Goal: Find specific page/section: Find specific page/section

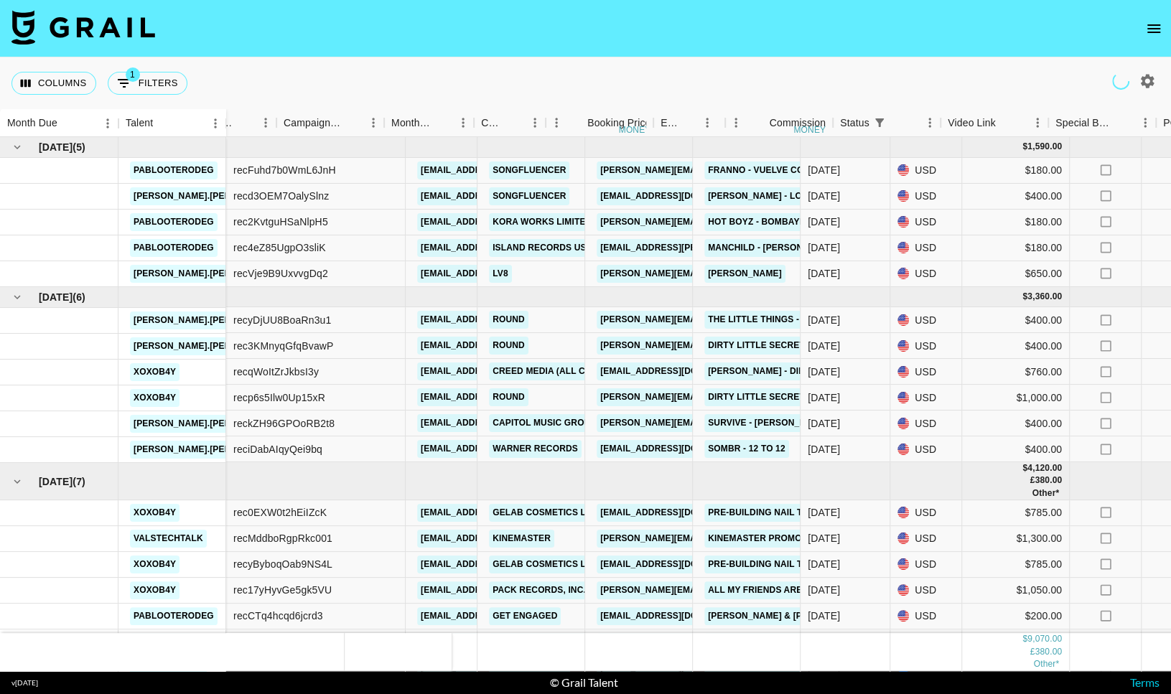
scroll to position [0, 416]
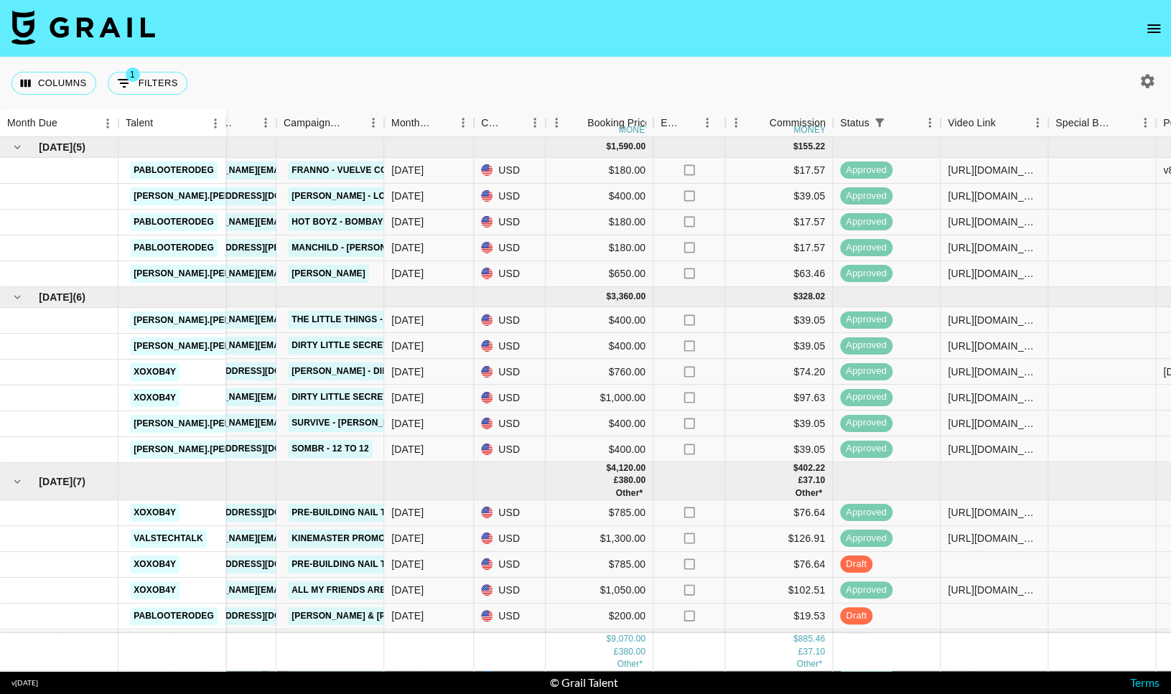
click at [1160, 25] on icon "open drawer" at bounding box center [1153, 28] width 17 height 17
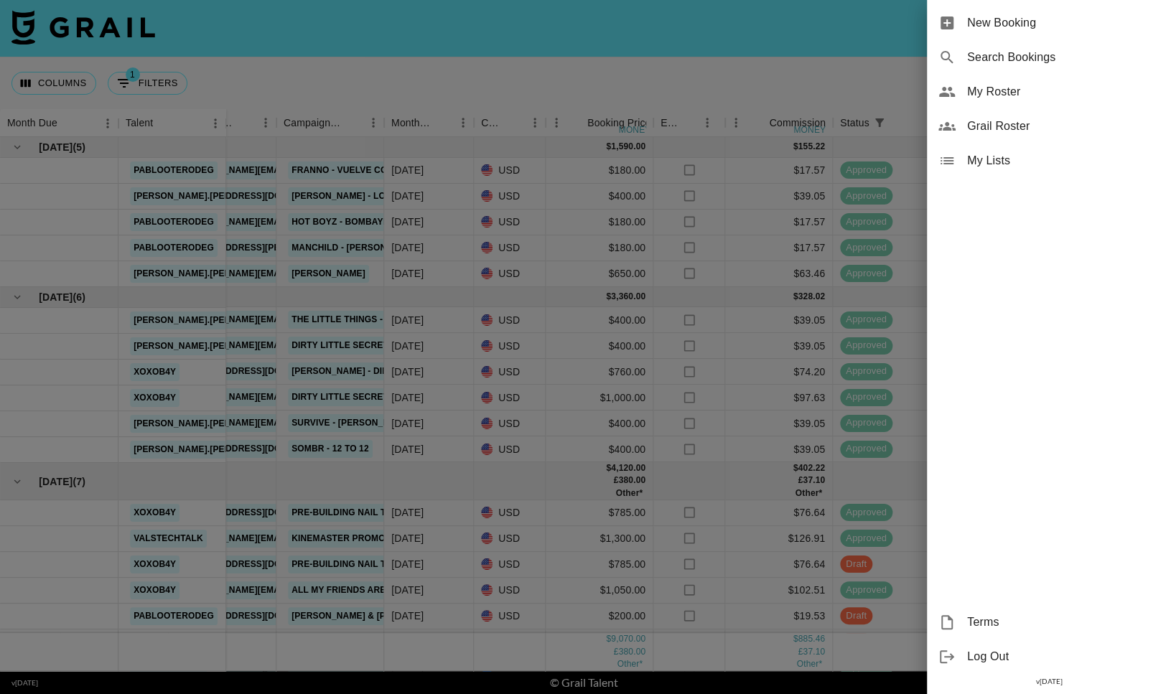
click at [1024, 80] on div "My Roster" at bounding box center [1049, 92] width 244 height 34
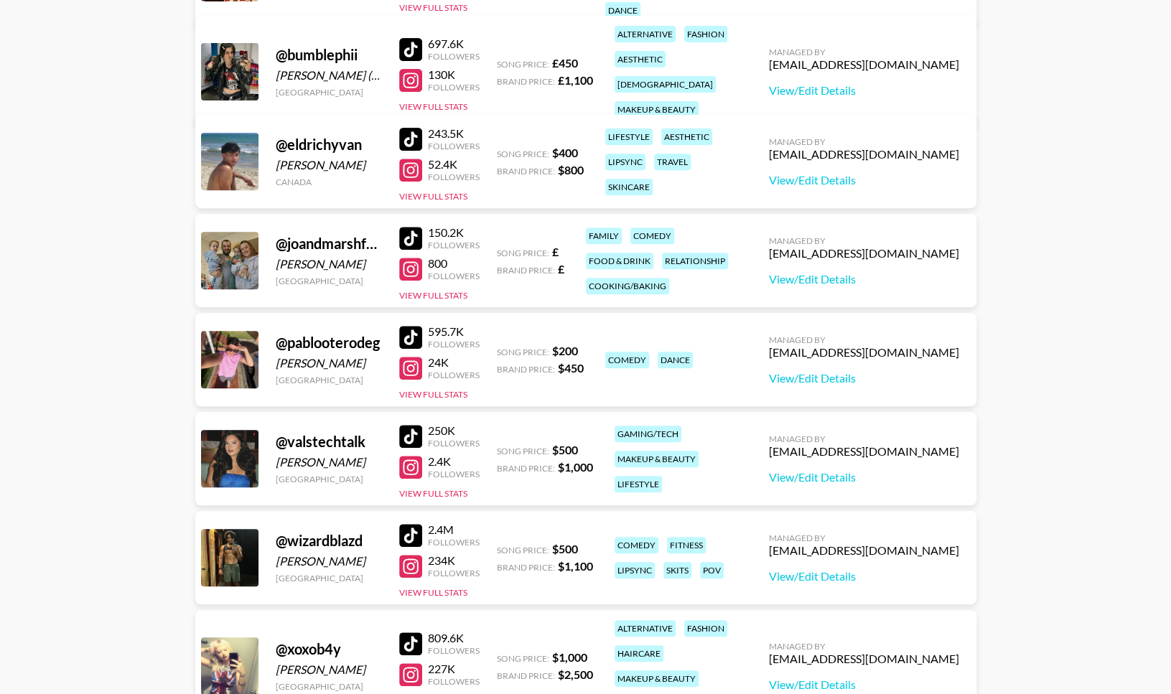
scroll to position [366, 0]
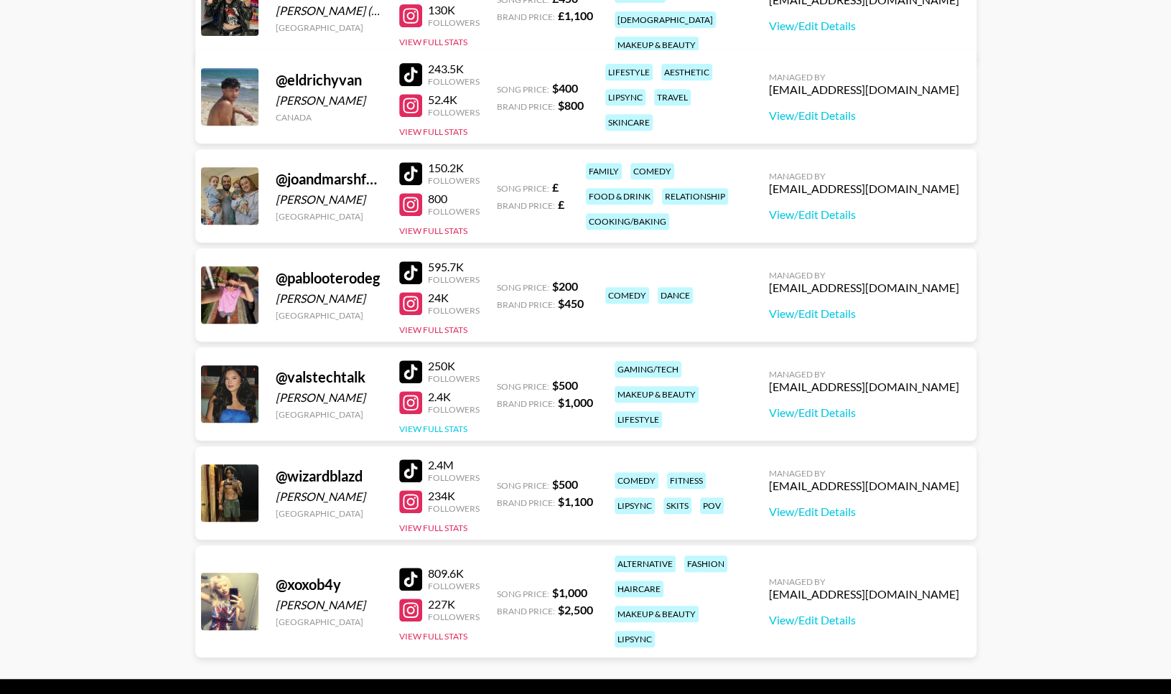
click at [440, 424] on button "View Full Stats" at bounding box center [433, 428] width 68 height 11
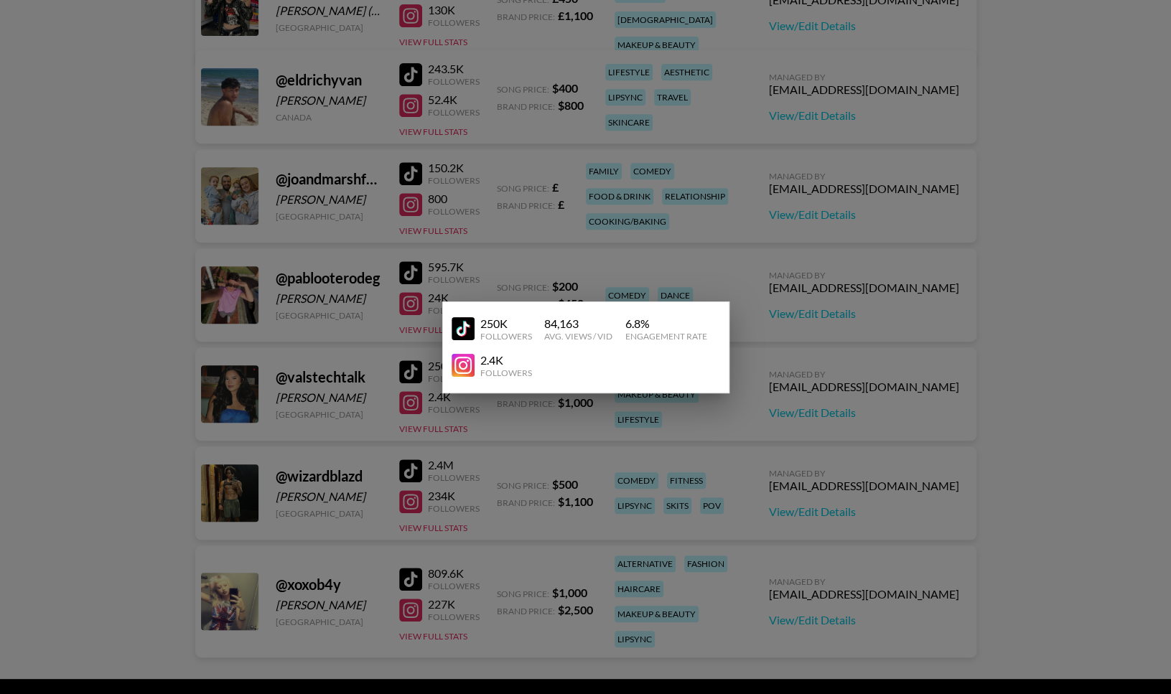
click at [537, 404] on div at bounding box center [585, 347] width 1171 height 694
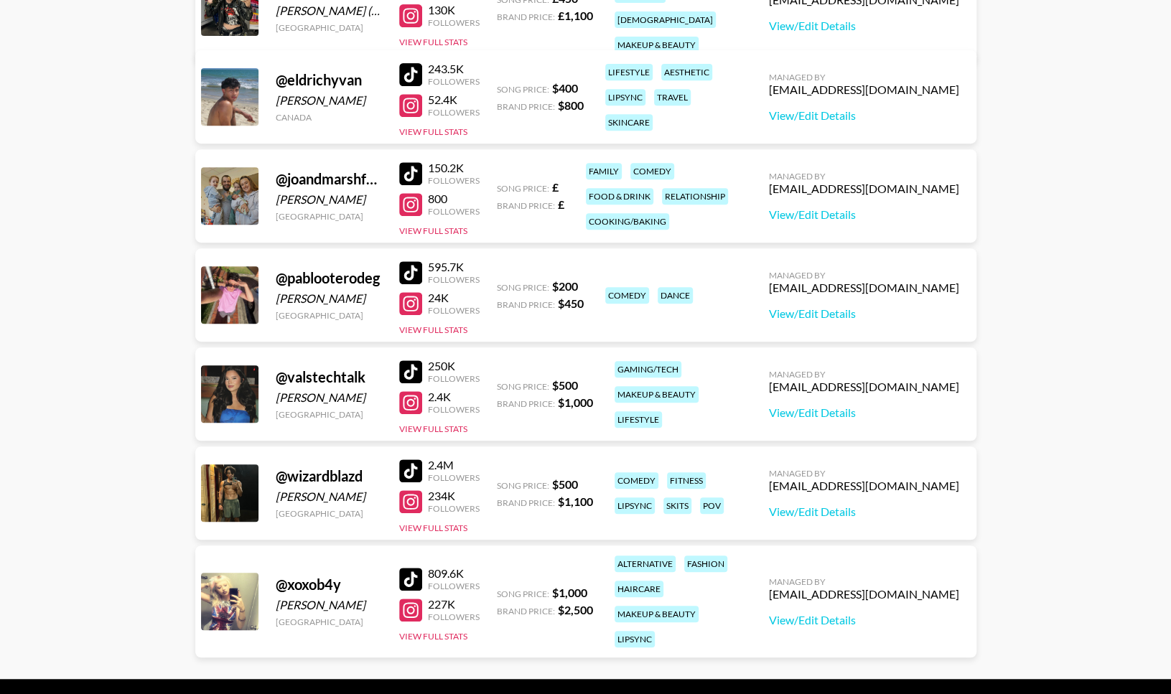
click at [420, 371] on div at bounding box center [410, 371] width 23 height 23
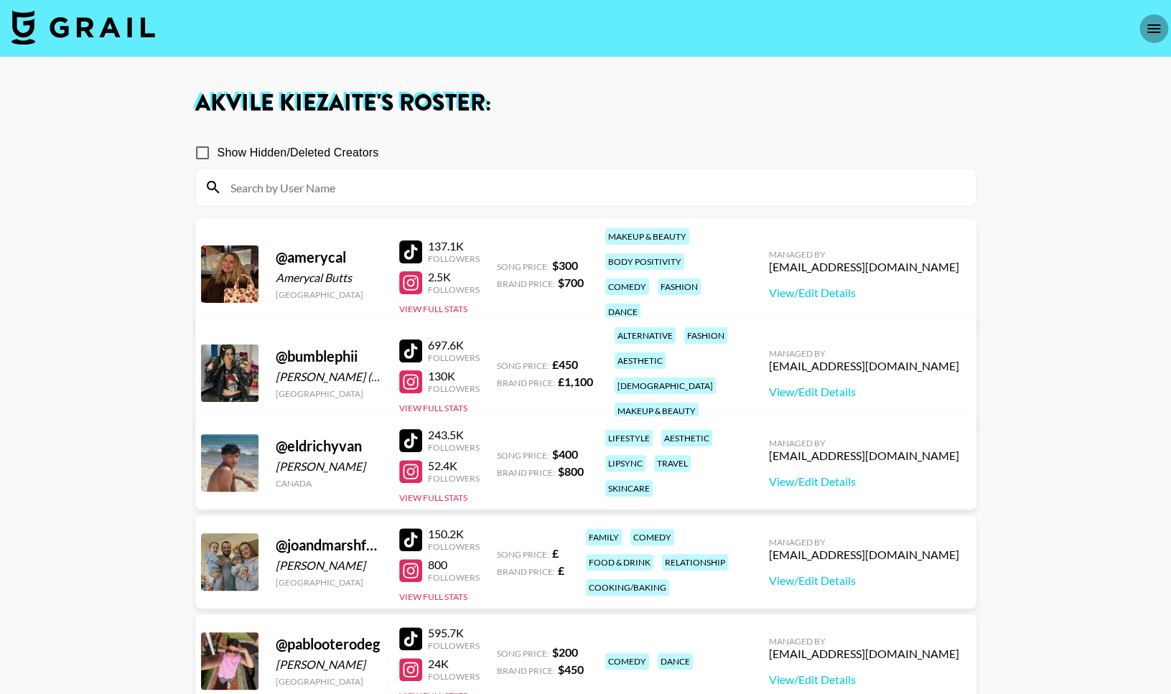
click at [1147, 30] on icon "open drawer" at bounding box center [1153, 28] width 17 height 17
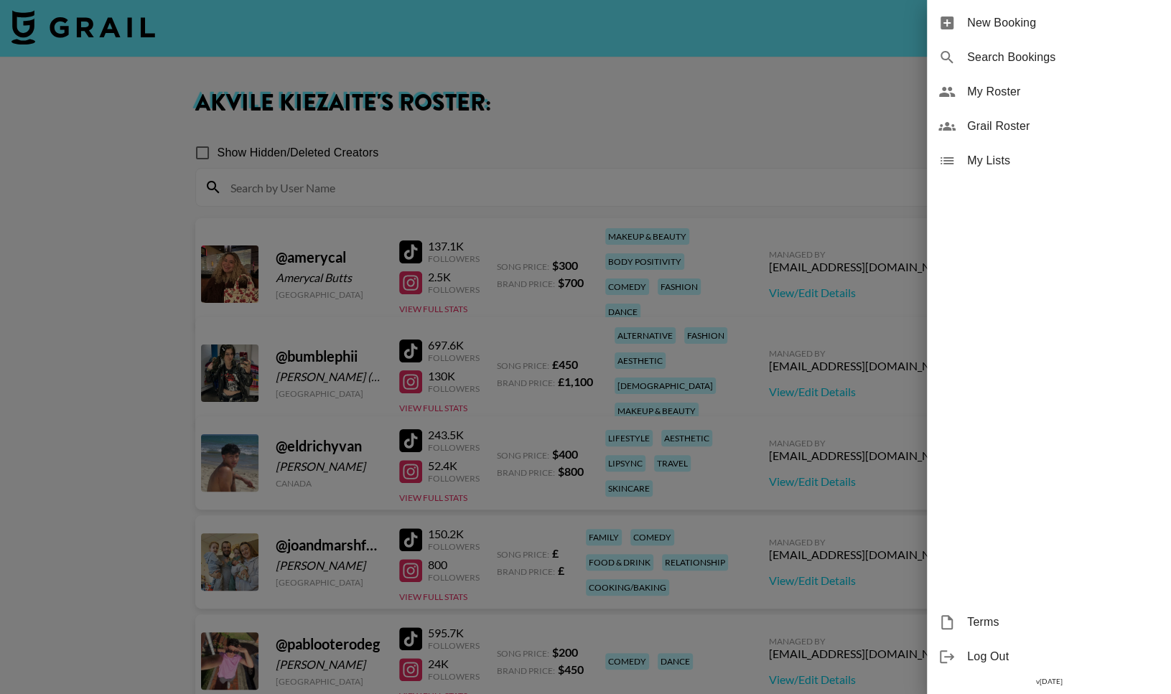
click at [117, 37] on div at bounding box center [585, 347] width 1171 height 694
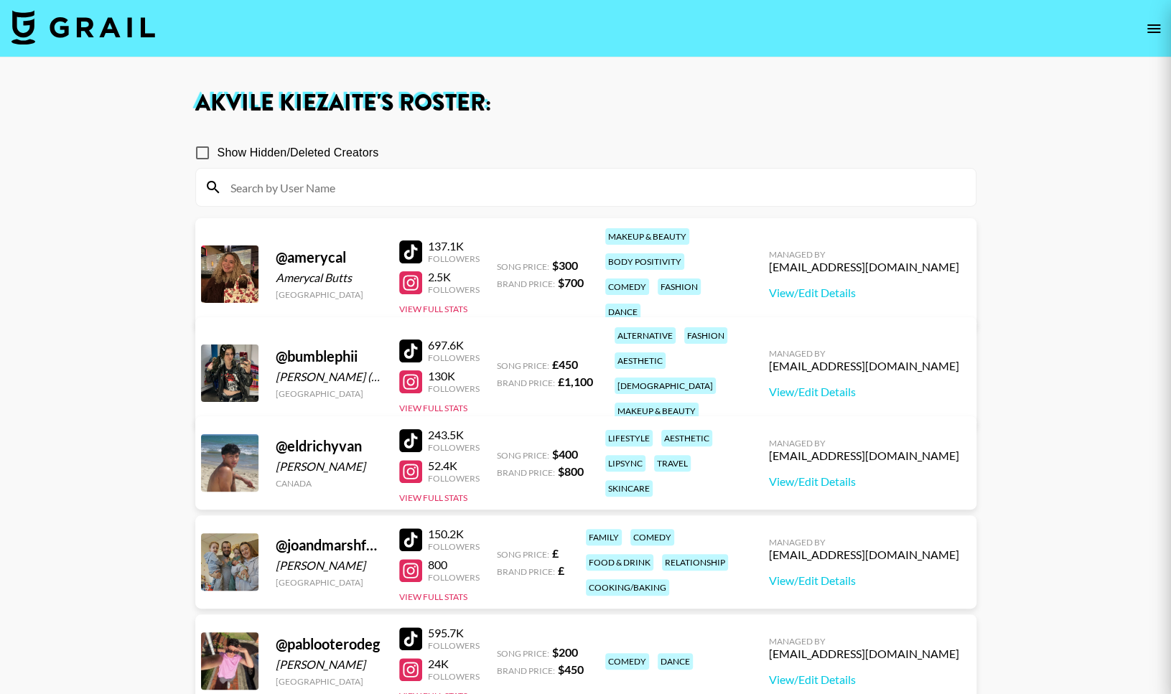
click at [117, 37] on img at bounding box center [83, 27] width 144 height 34
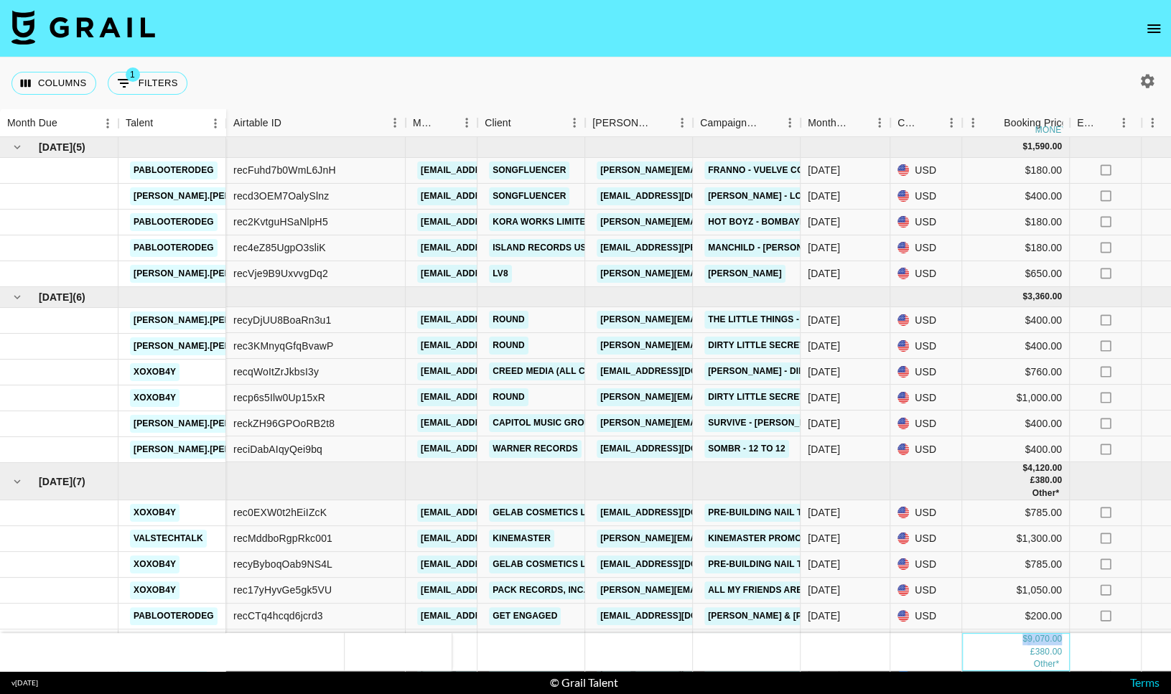
drag, startPoint x: 1018, startPoint y: 639, endPoint x: 1065, endPoint y: 644, distance: 47.6
click at [1065, 644] on div "$ 9,070.00 £ 380.00 Other*" at bounding box center [1016, 652] width 108 height 37
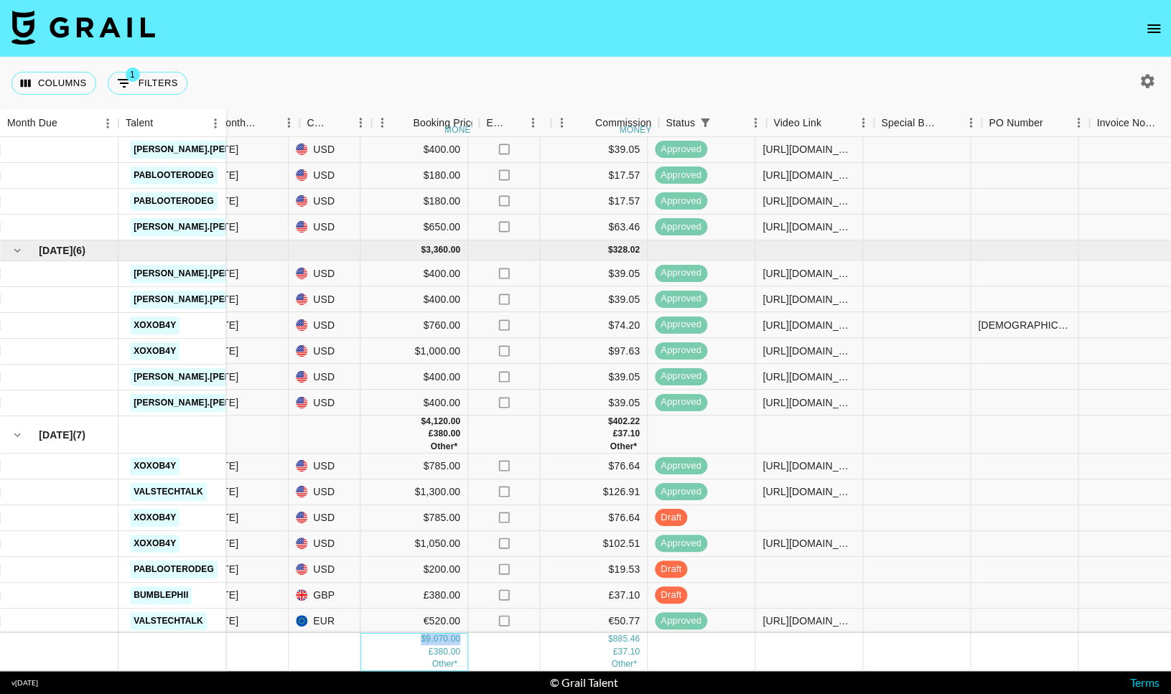
scroll to position [47, 609]
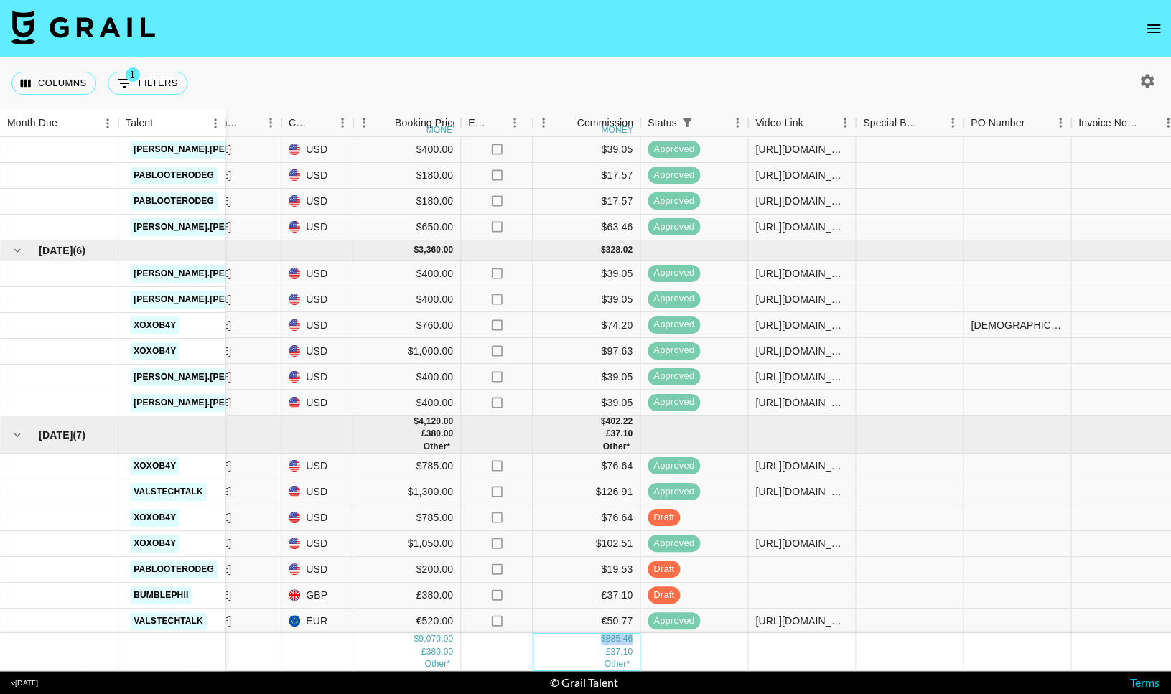
drag, startPoint x: 630, startPoint y: 642, endPoint x: 585, endPoint y: 642, distance: 45.2
click at [585, 642] on div "$ 885.46 £ 37.10 Other*" at bounding box center [587, 652] width 108 height 37
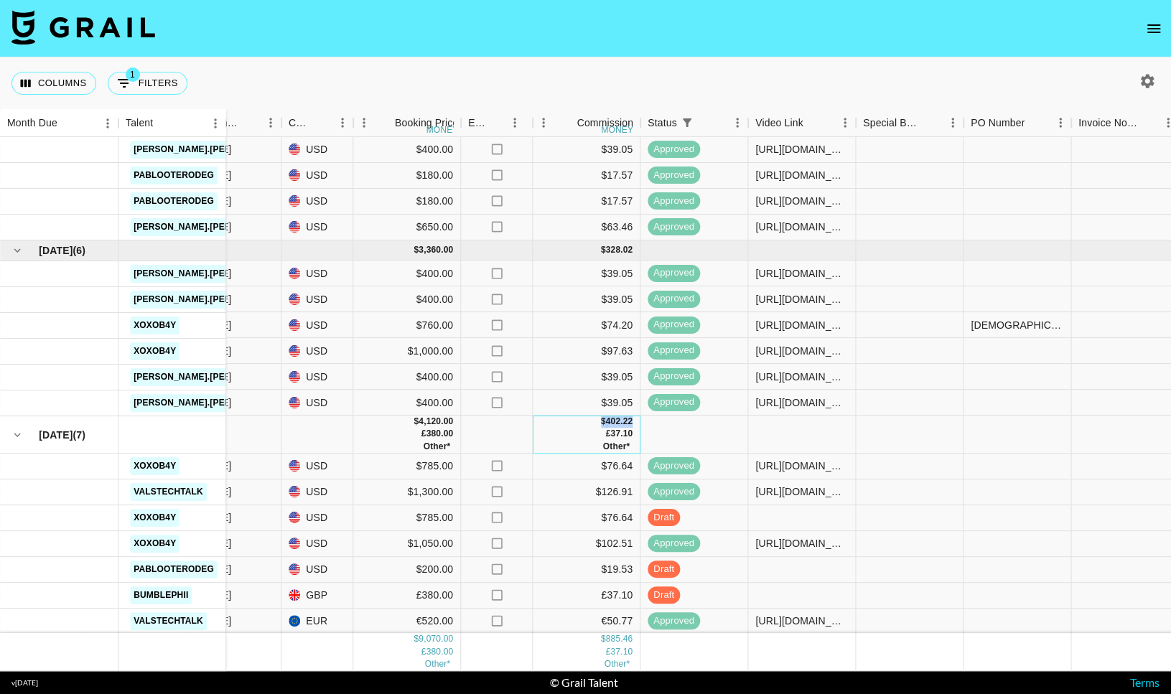
drag, startPoint x: 634, startPoint y: 421, endPoint x: 593, endPoint y: 427, distance: 41.3
click at [593, 427] on div "$ 402.22 £ 37.10 Other*" at bounding box center [587, 434] width 108 height 37
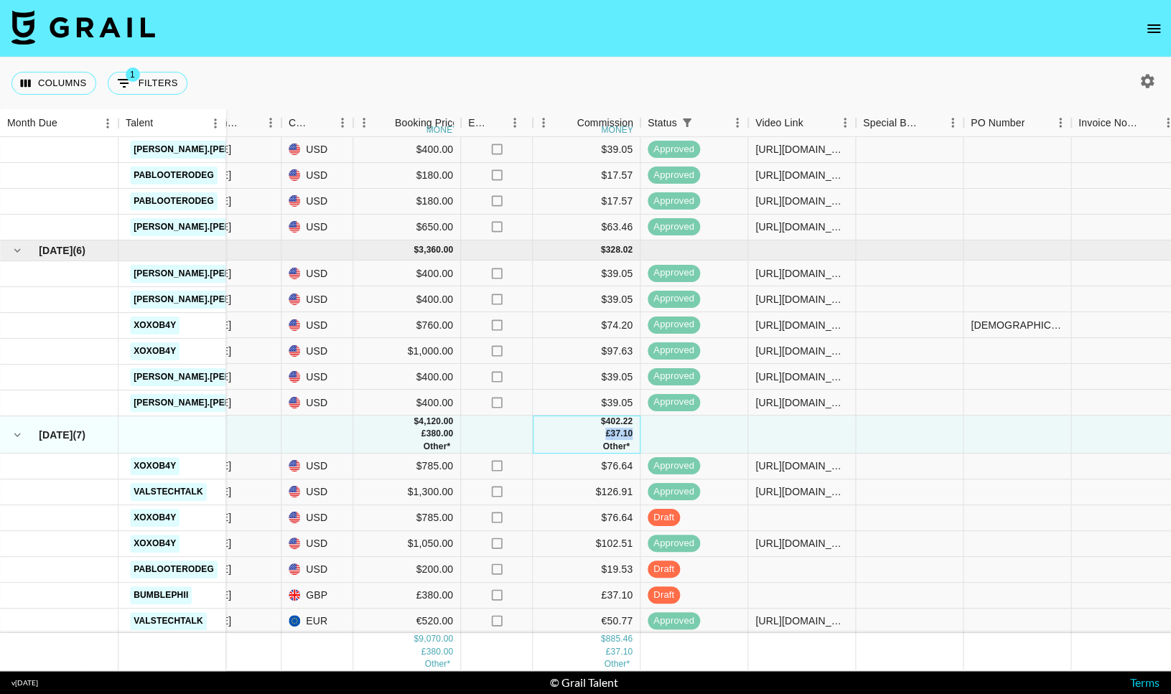
drag, startPoint x: 634, startPoint y: 431, endPoint x: 601, endPoint y: 432, distance: 33.7
click at [601, 432] on div "$ 402.22 £ 37.10 Other*" at bounding box center [587, 434] width 108 height 37
click at [606, 444] on span "Other*" at bounding box center [615, 446] width 27 height 10
